Goal: Information Seeking & Learning: Learn about a topic

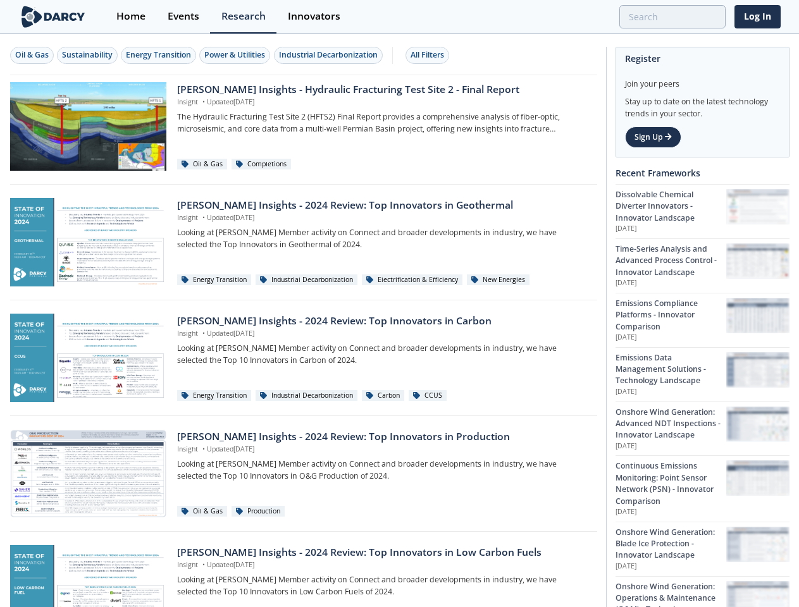
click at [32, 55] on div "Oil & Gas" at bounding box center [32, 54] width 34 height 11
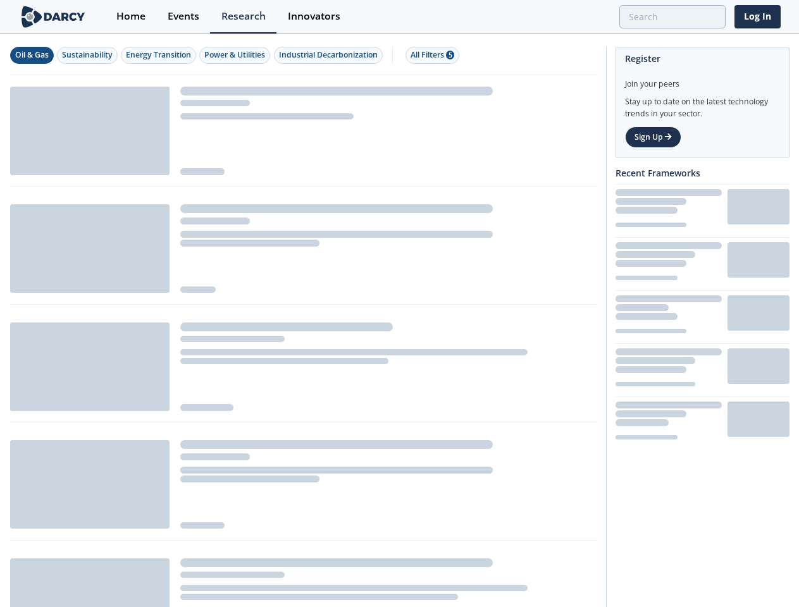
click at [88, 55] on div "Sustainability" at bounding box center [87, 54] width 51 height 11
click at [159, 55] on div "Energy Transition" at bounding box center [158, 54] width 65 height 11
click at [237, 55] on div "Power & Utilities" at bounding box center [234, 54] width 61 height 11
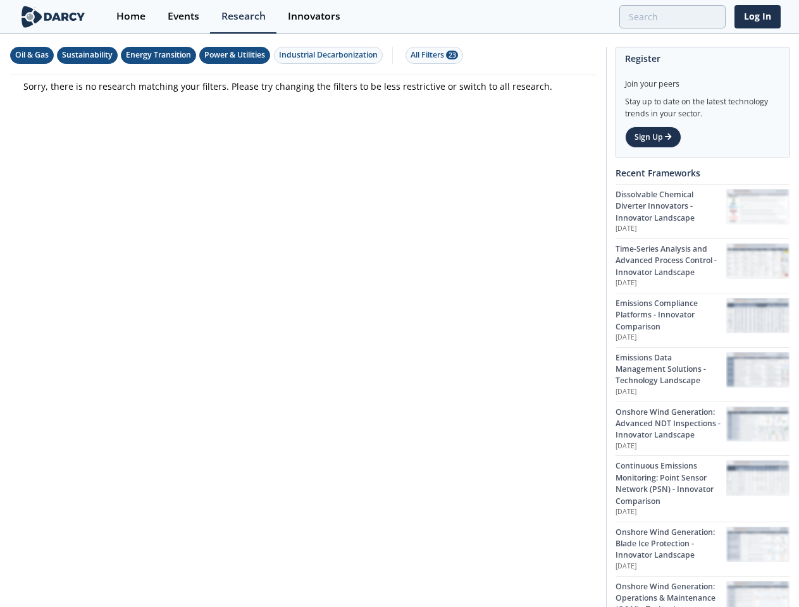
click at [330, 55] on div "Industrial Decarbonization" at bounding box center [328, 54] width 99 height 11
